Goal: Information Seeking & Learning: Find specific fact

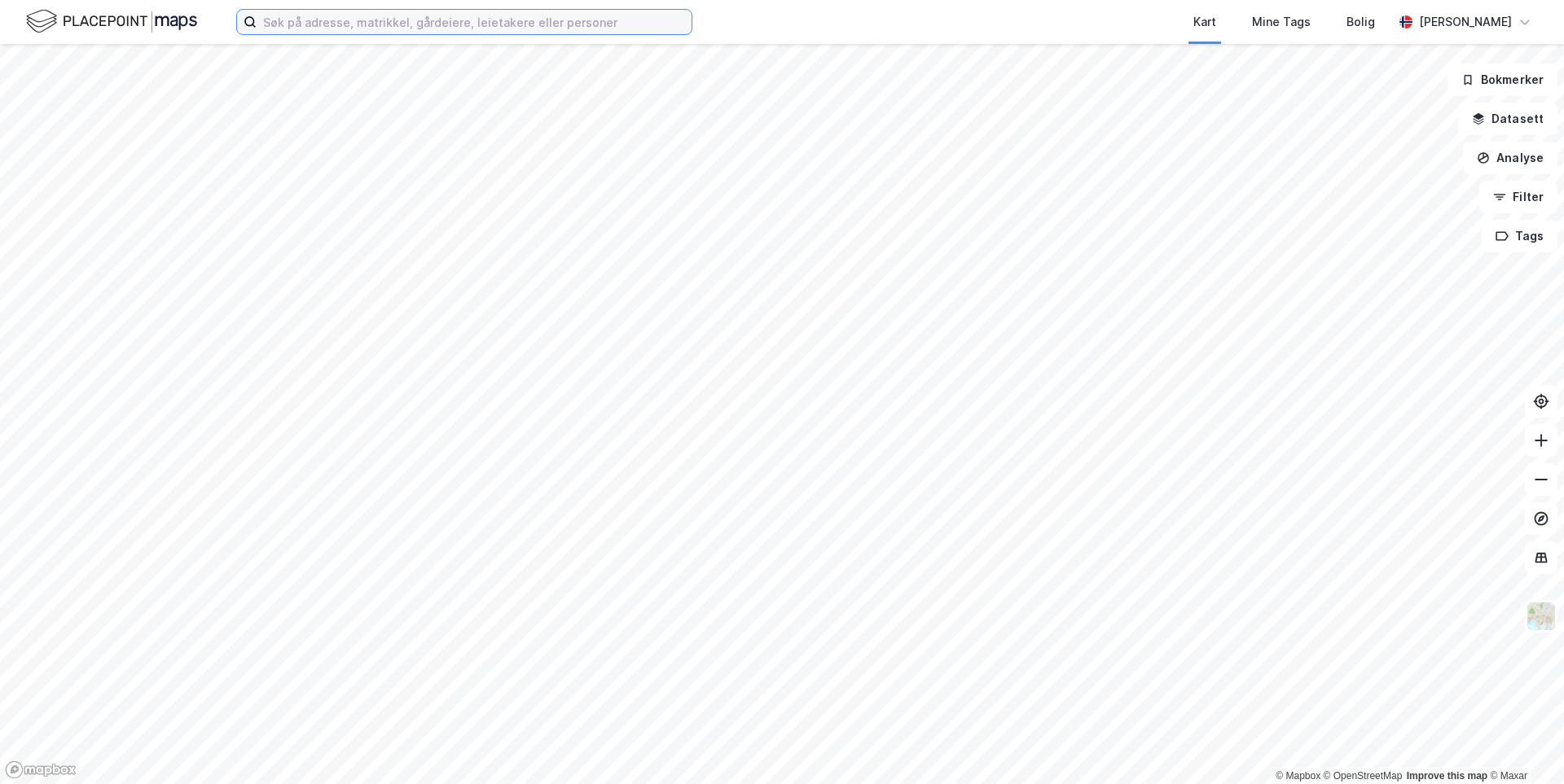
click at [591, 26] on input at bounding box center [474, 22] width 435 height 24
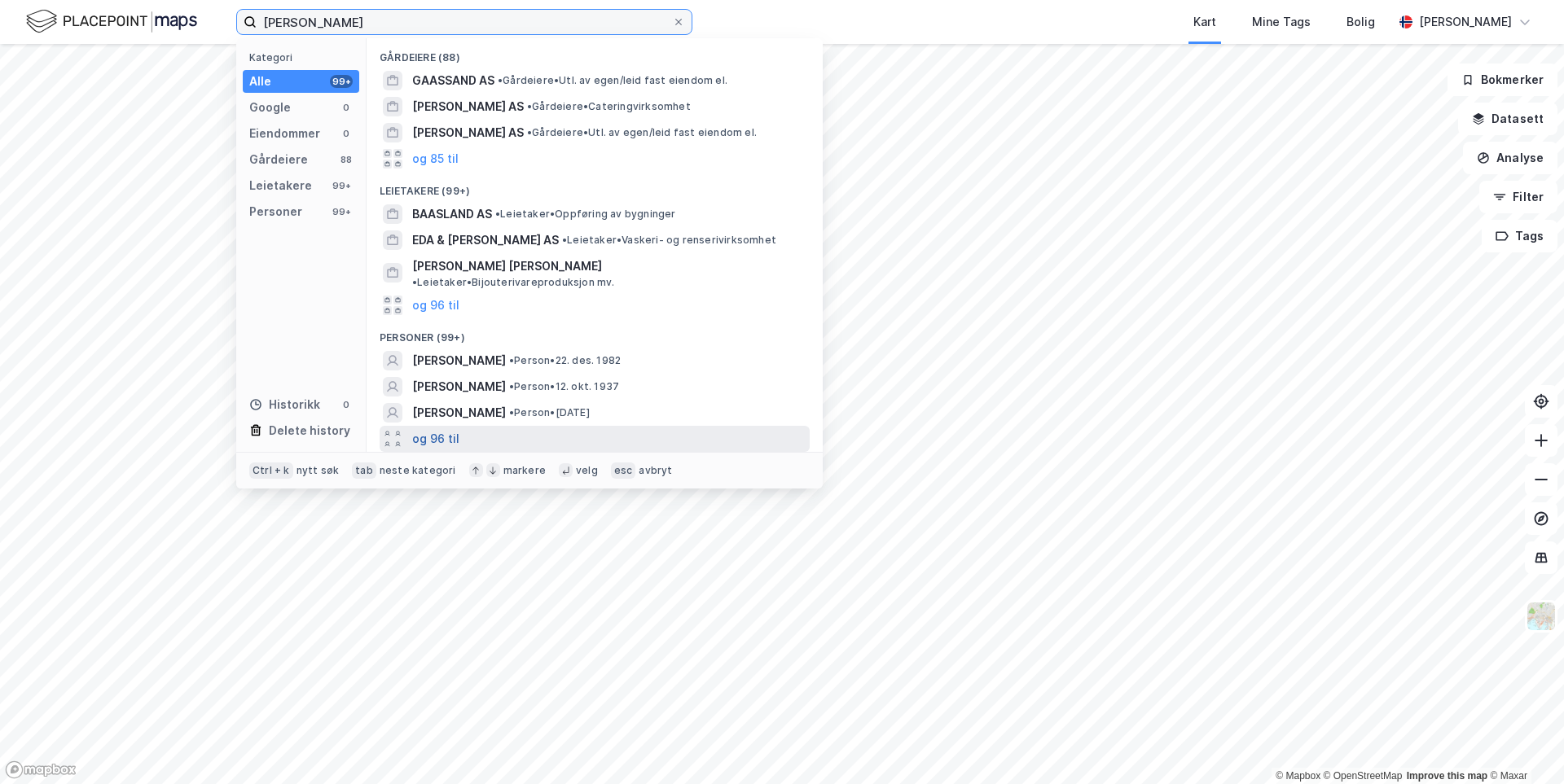
type input "[PERSON_NAME]"
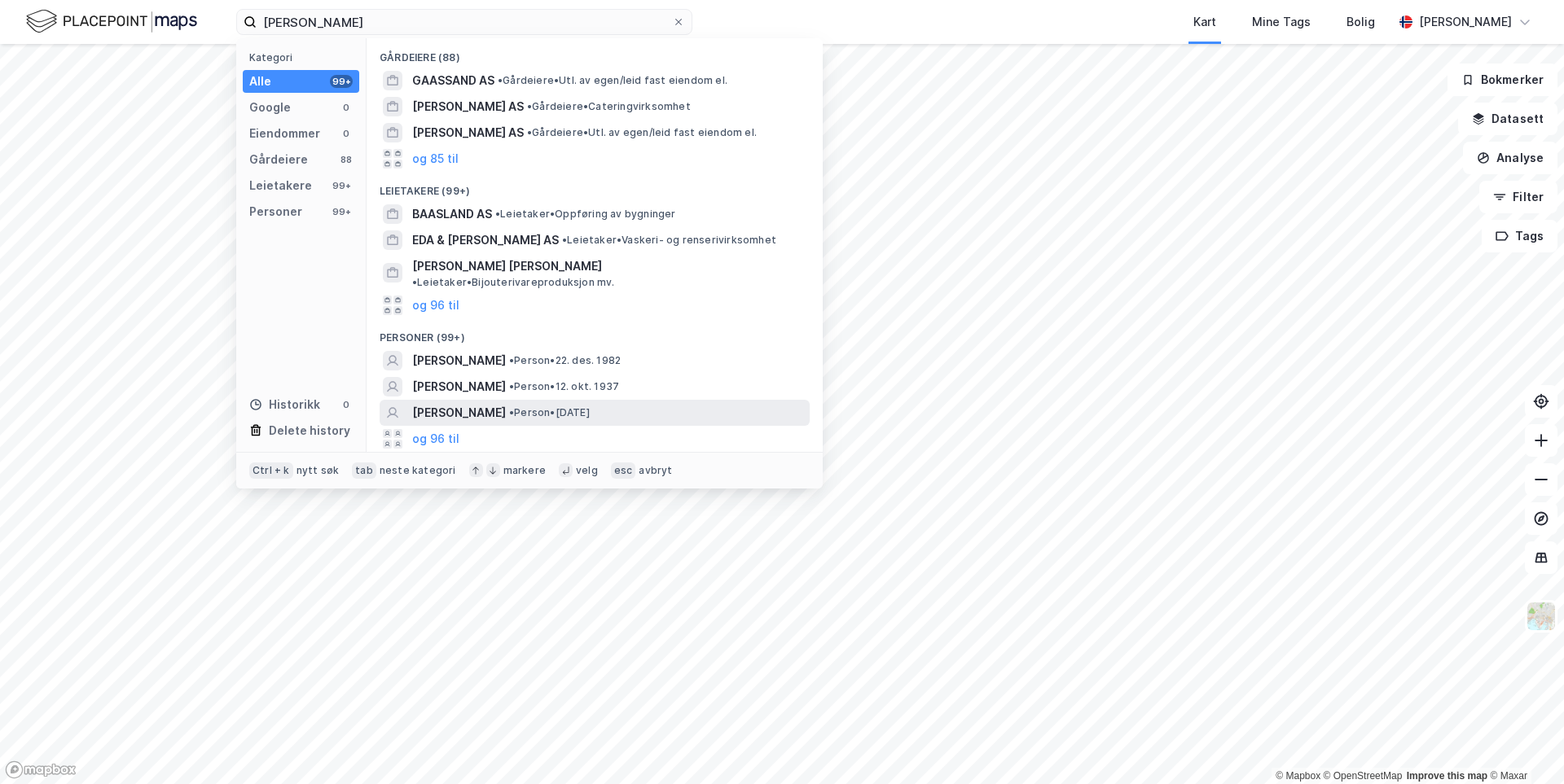
click at [428, 429] on button "og 96 til" at bounding box center [436, 438] width 47 height 19
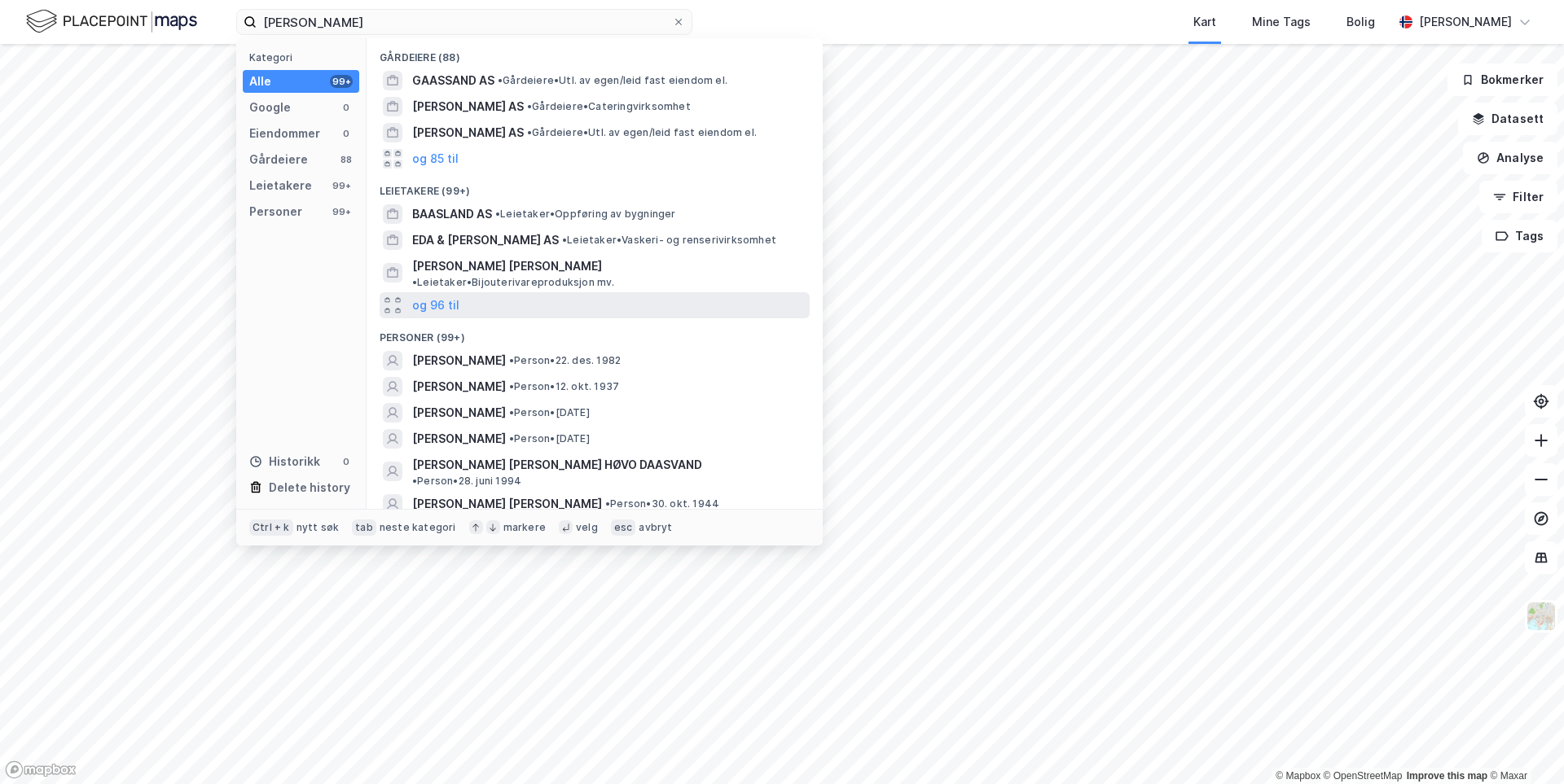
scroll to position [81, 0]
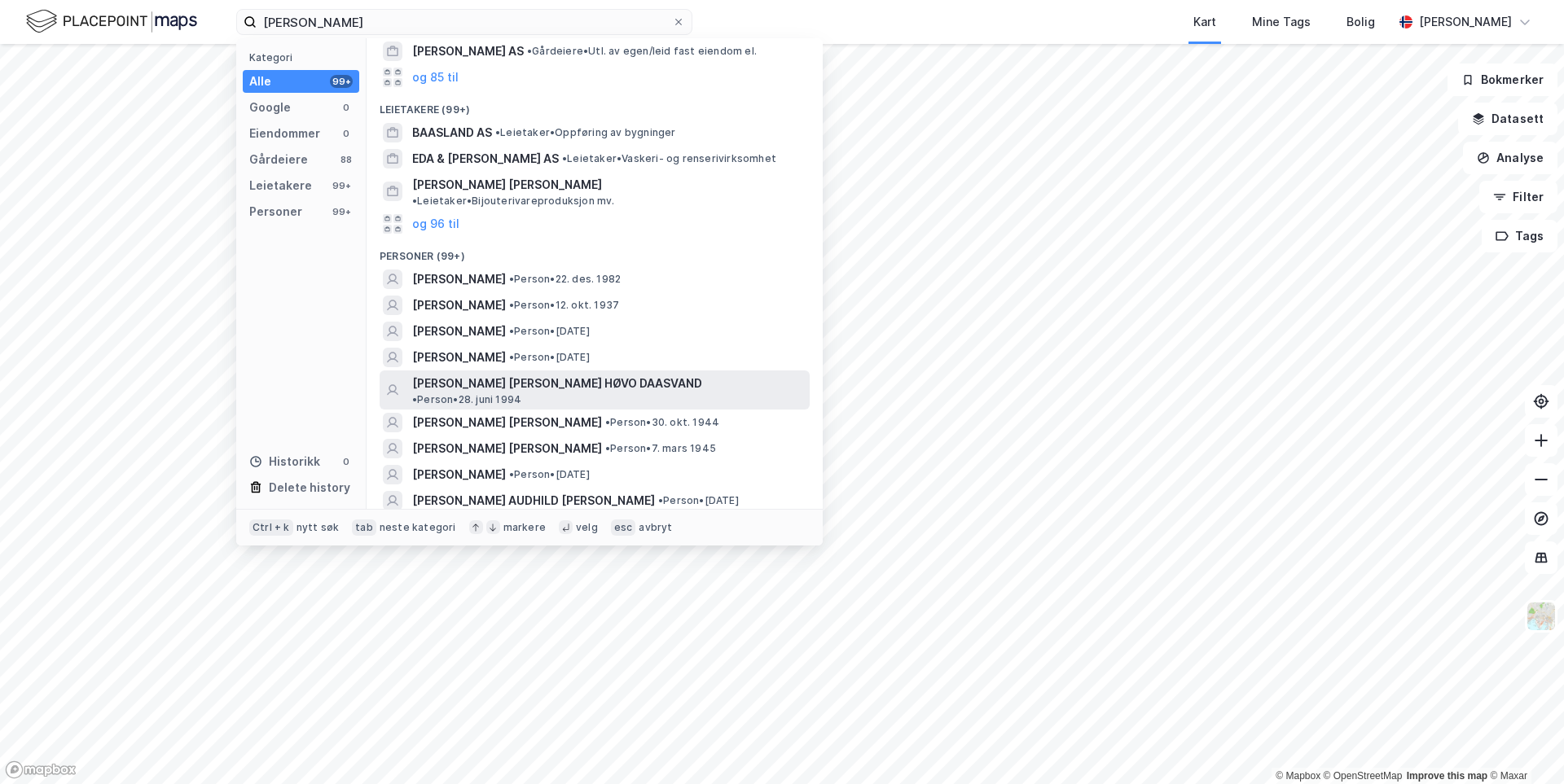
click at [585, 388] on span "[PERSON_NAME] [PERSON_NAME] HØVO DAASVAND" at bounding box center [557, 383] width 290 height 19
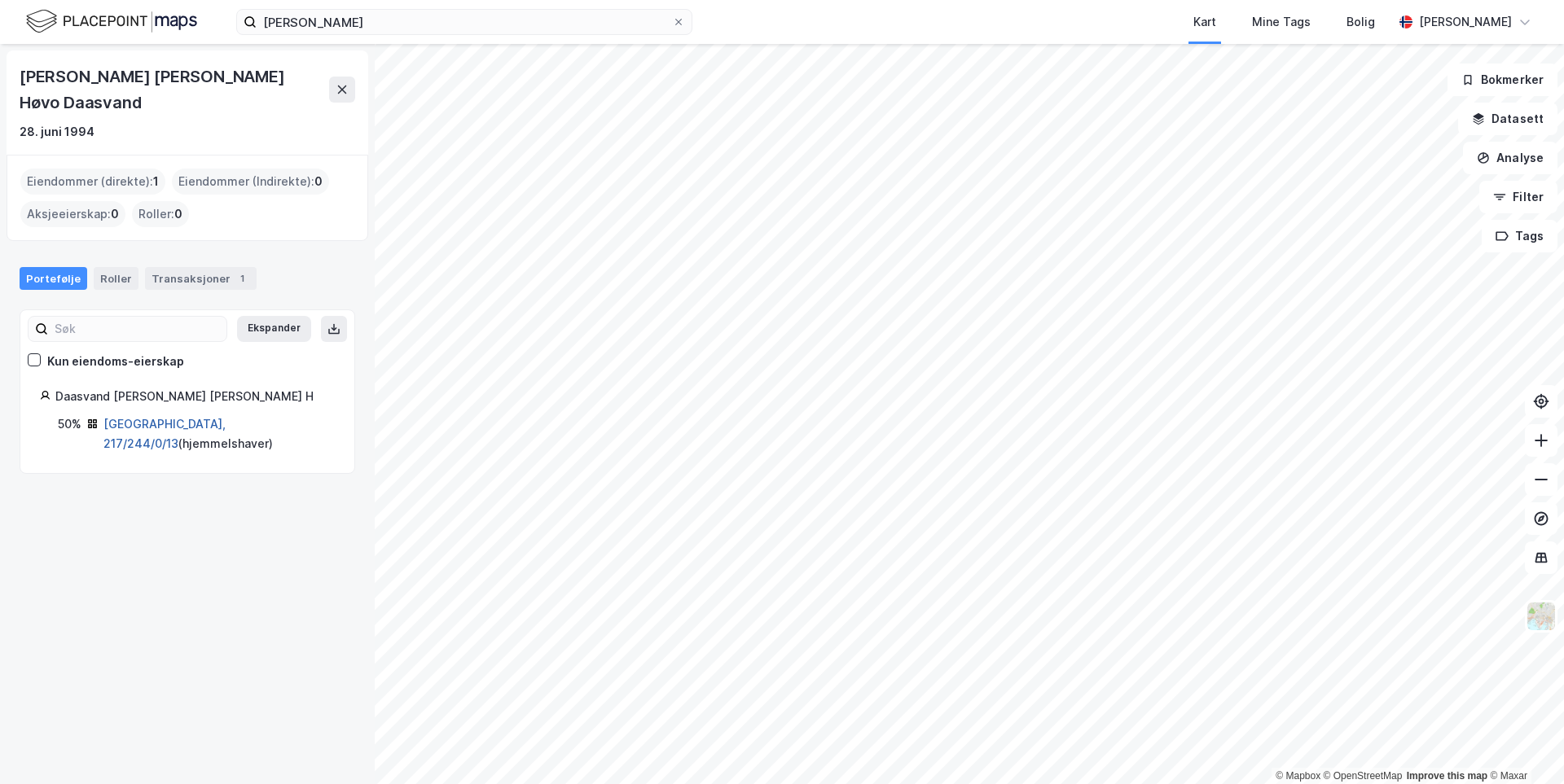
click at [147, 416] on link "[GEOGRAPHIC_DATA], 217/244/0/13" at bounding box center [164, 433] width 122 height 33
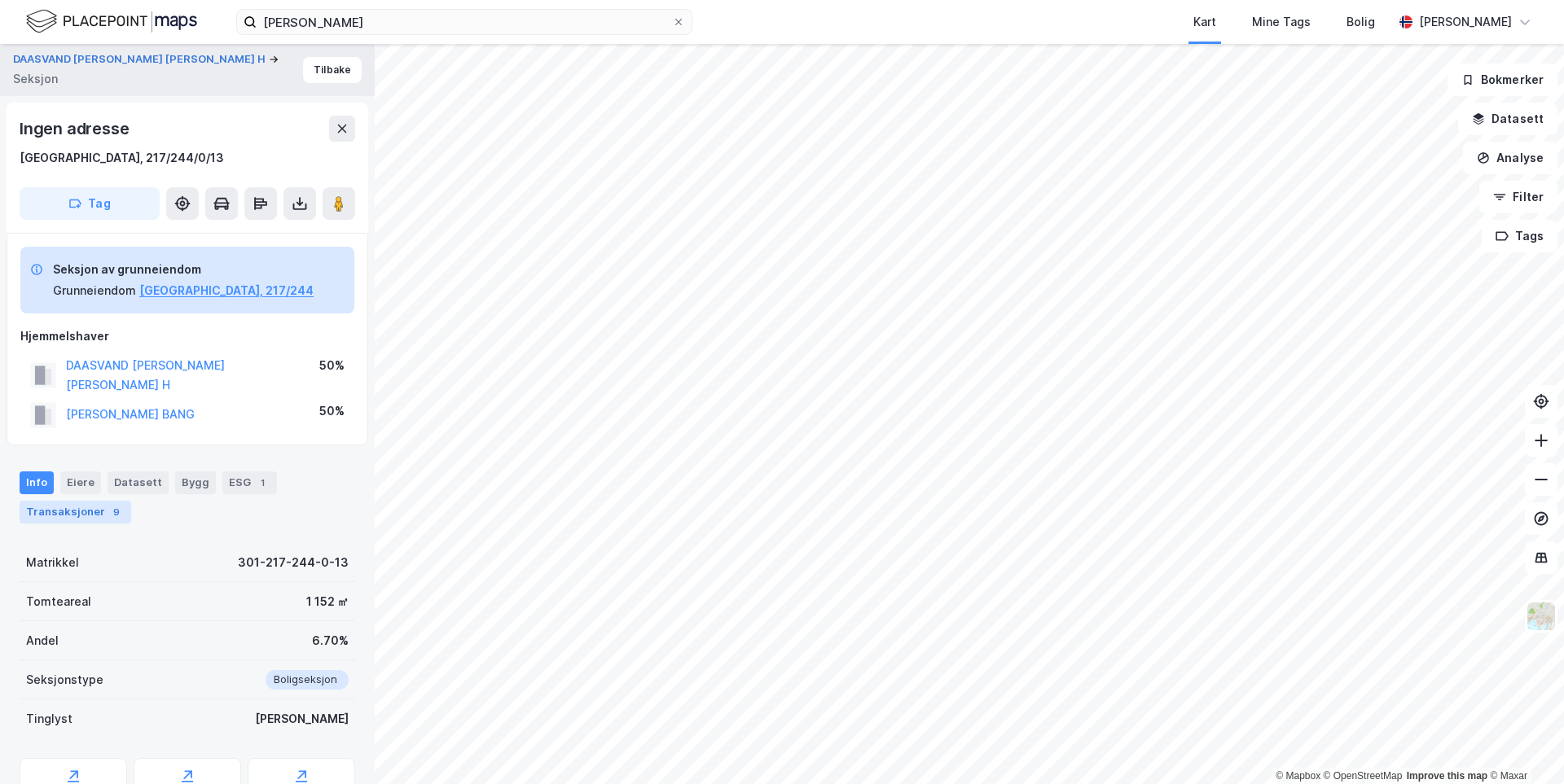
click at [82, 502] on div "Transaksjoner 9" at bounding box center [75, 512] width 112 height 23
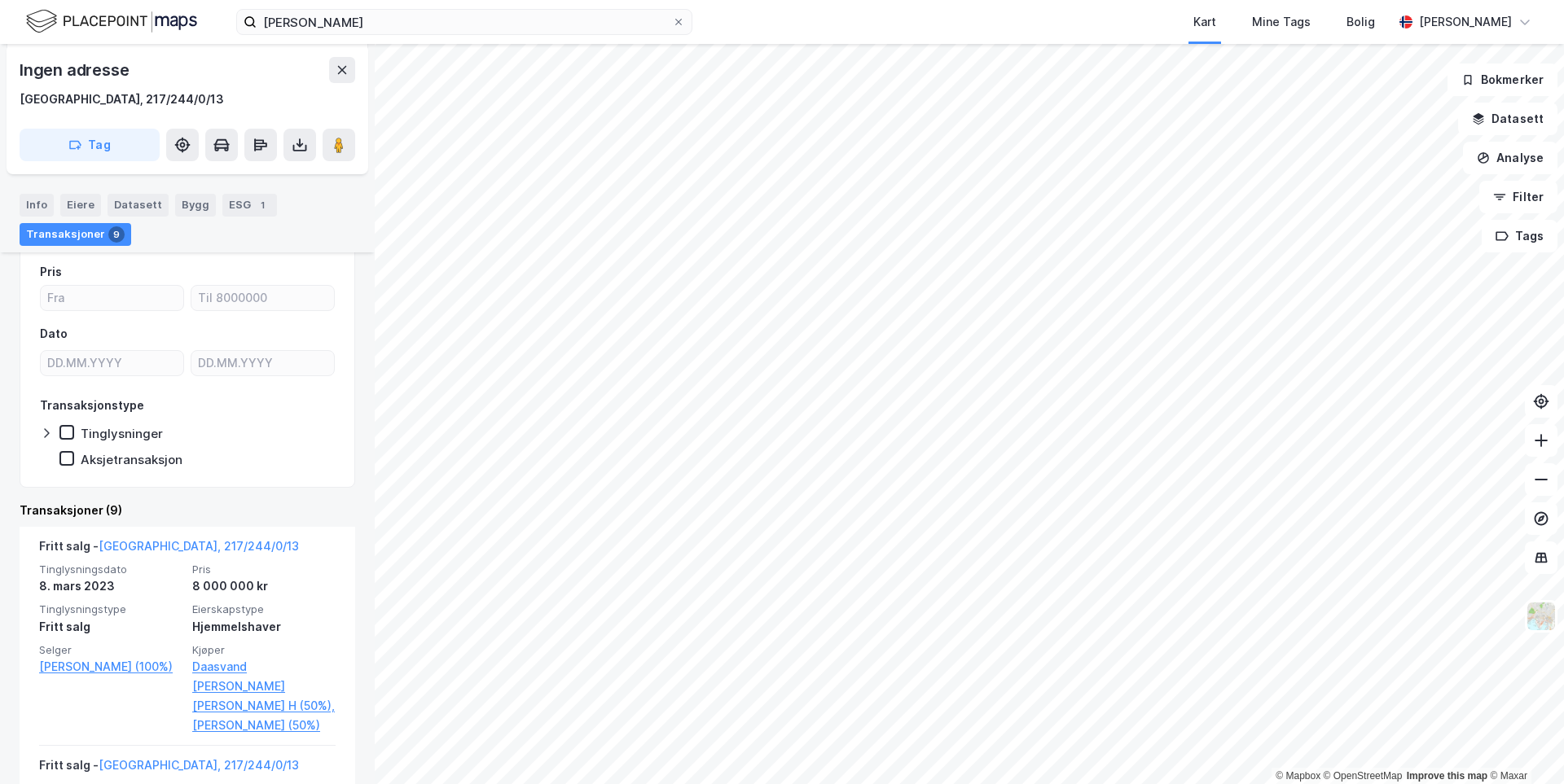
scroll to position [326, 0]
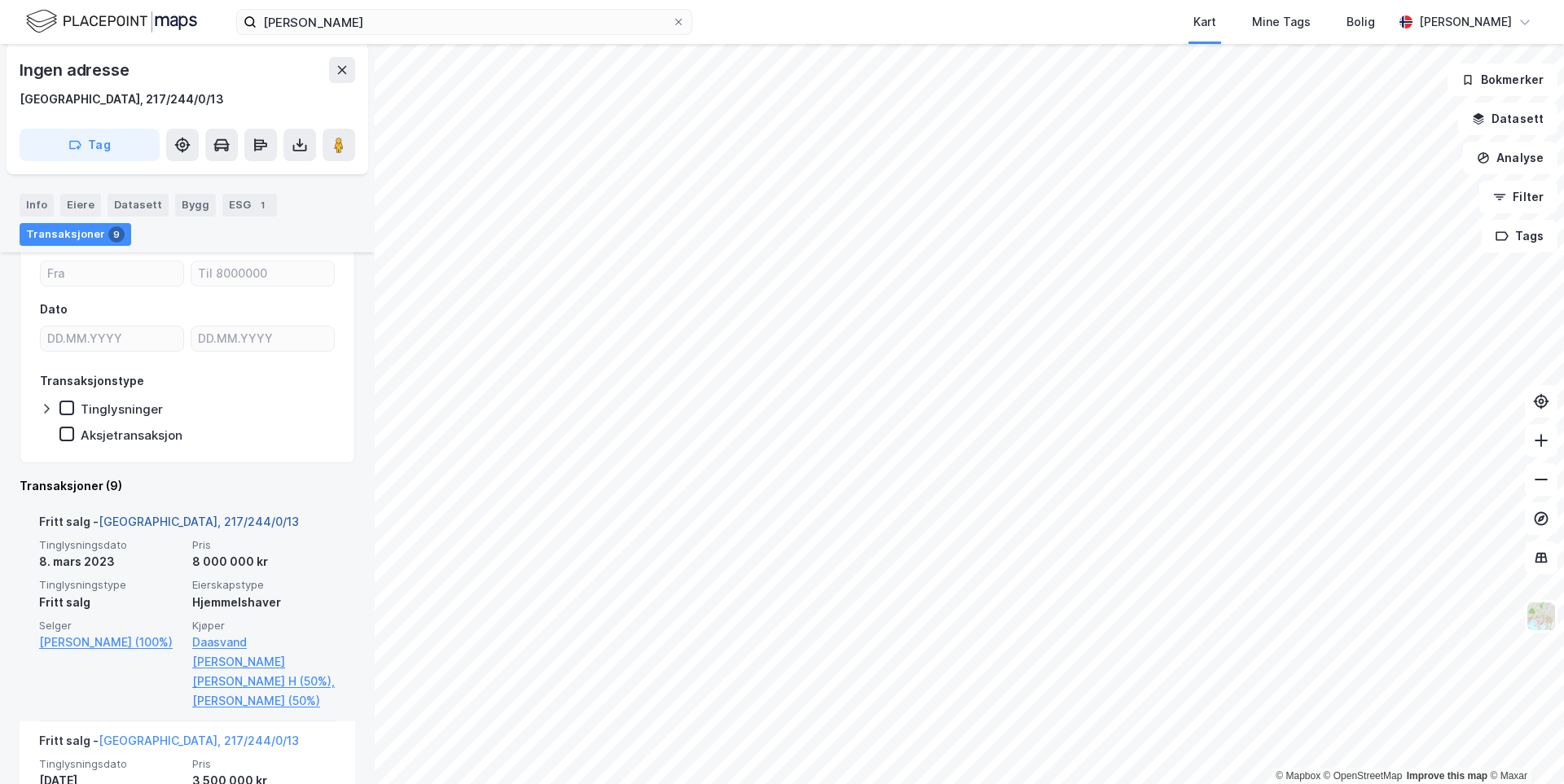
click at [142, 514] on link "[GEOGRAPHIC_DATA], 217/244/0/13" at bounding box center [198, 521] width 200 height 14
click at [141, 514] on link "[GEOGRAPHIC_DATA], 217/244/0/13" at bounding box center [198, 521] width 200 height 14
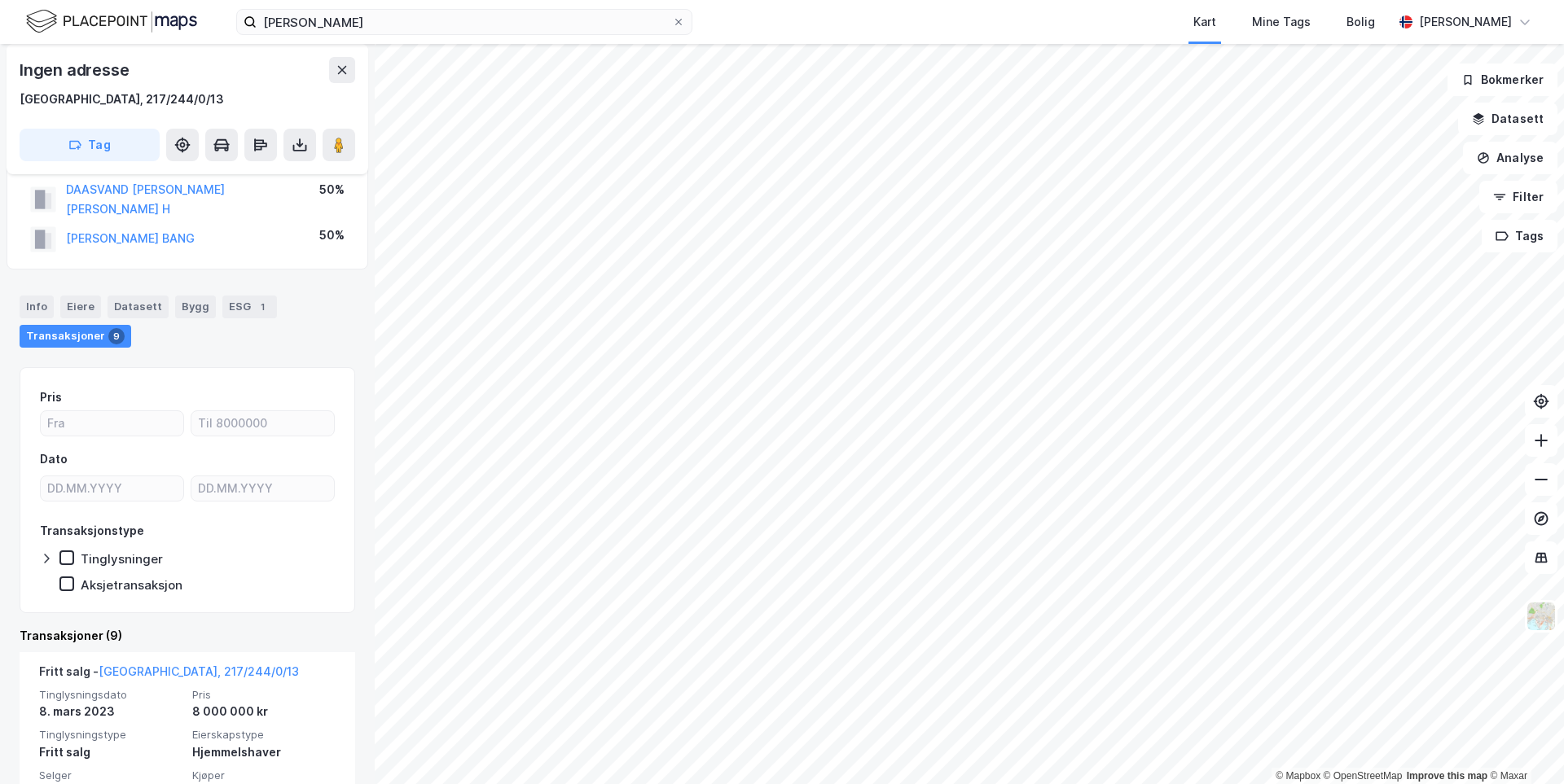
scroll to position [163, 0]
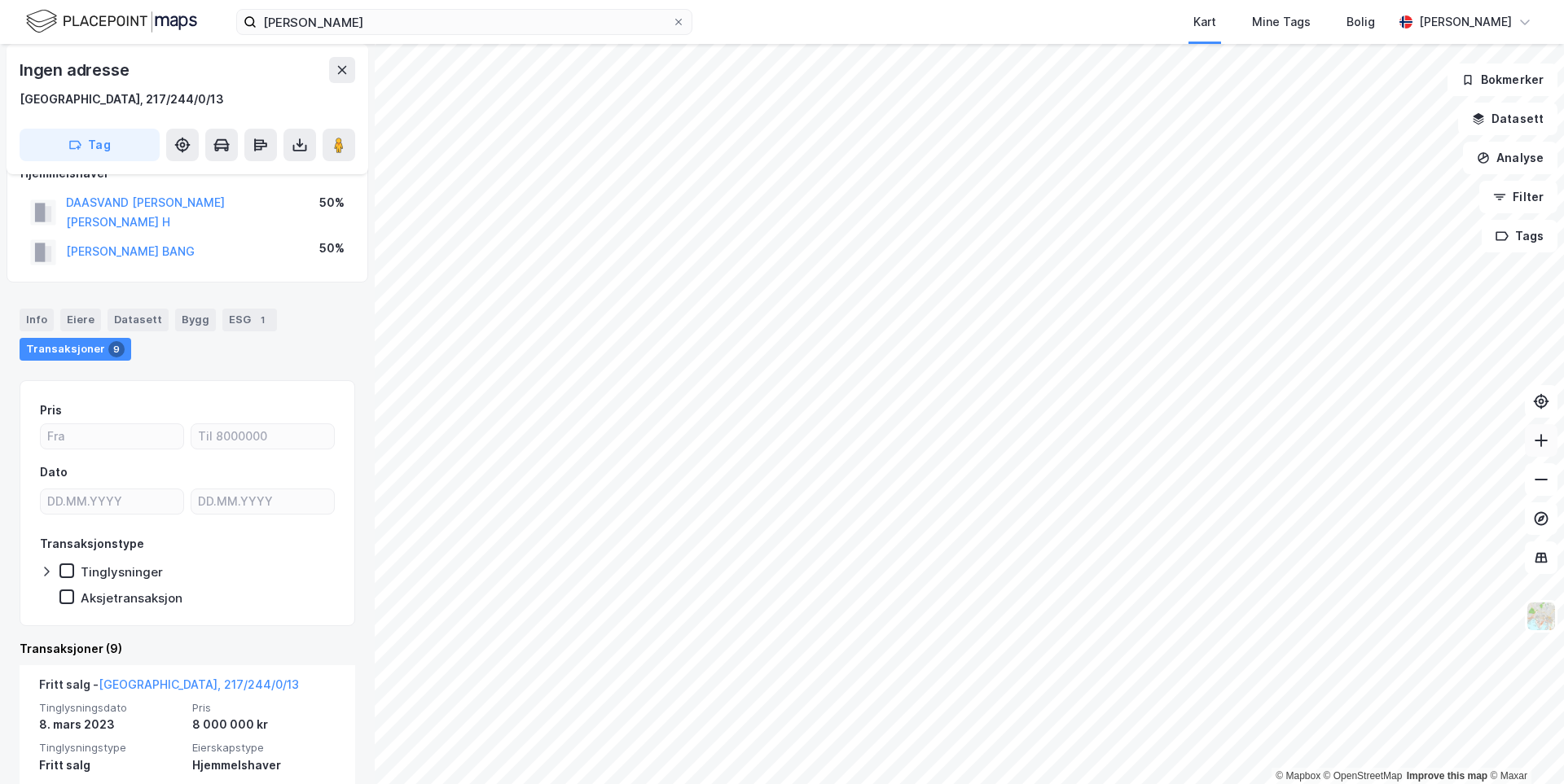
click at [1540, 448] on icon at bounding box center [1540, 440] width 17 height 17
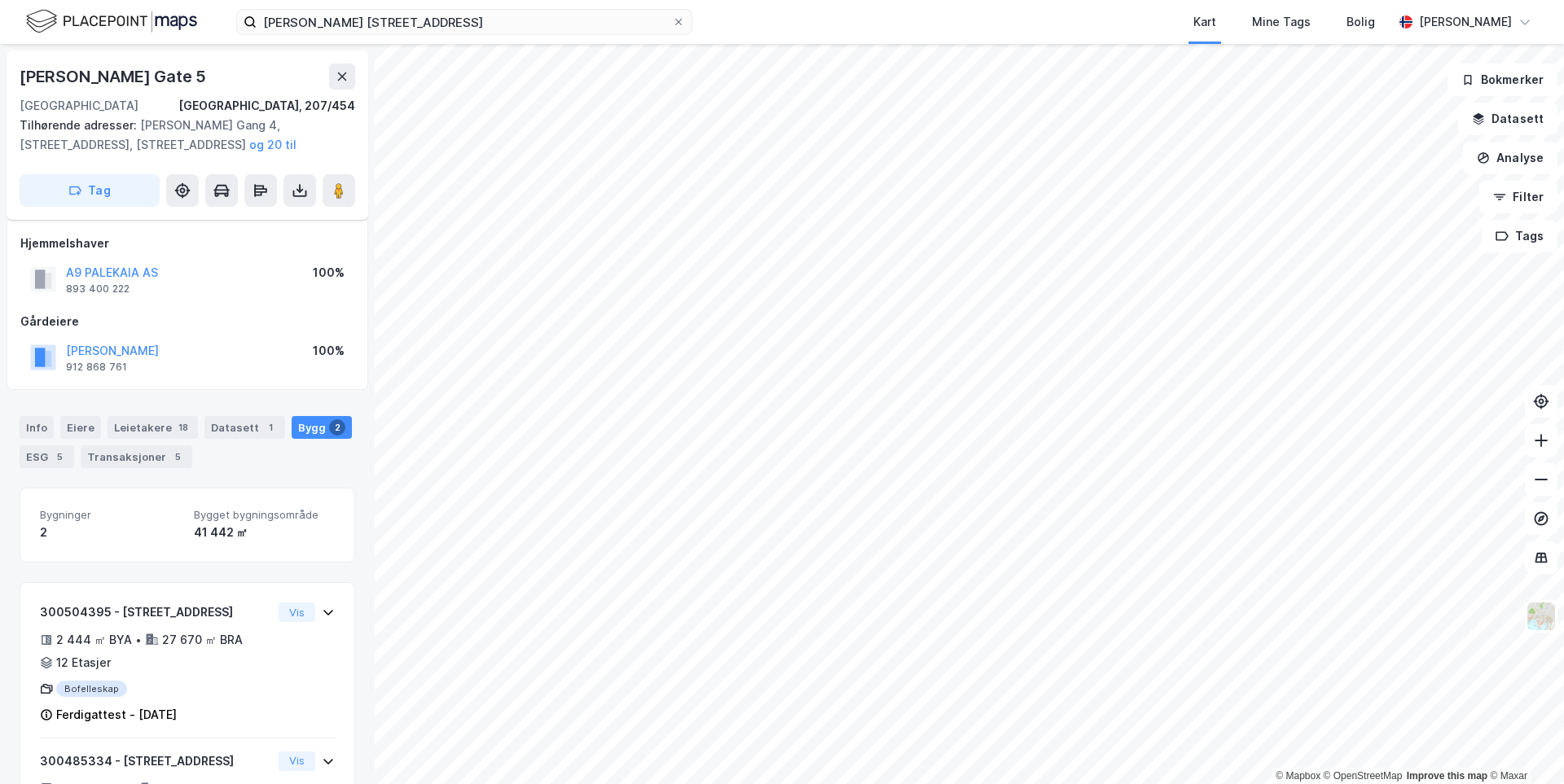
scroll to position [148, 0]
